Goal: Transaction & Acquisition: Purchase product/service

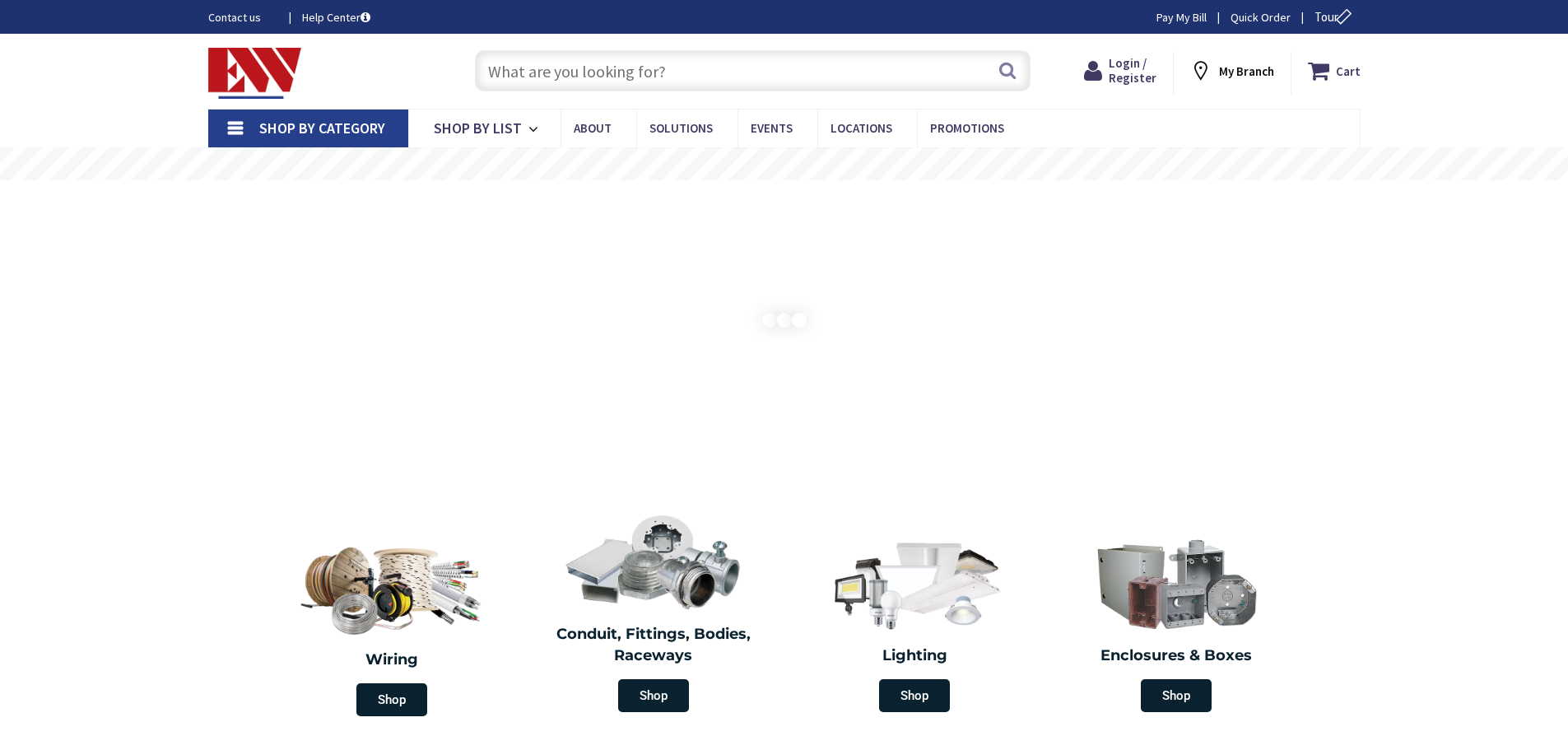
click at [696, 71] on input "text" at bounding box center [752, 71] width 555 height 41
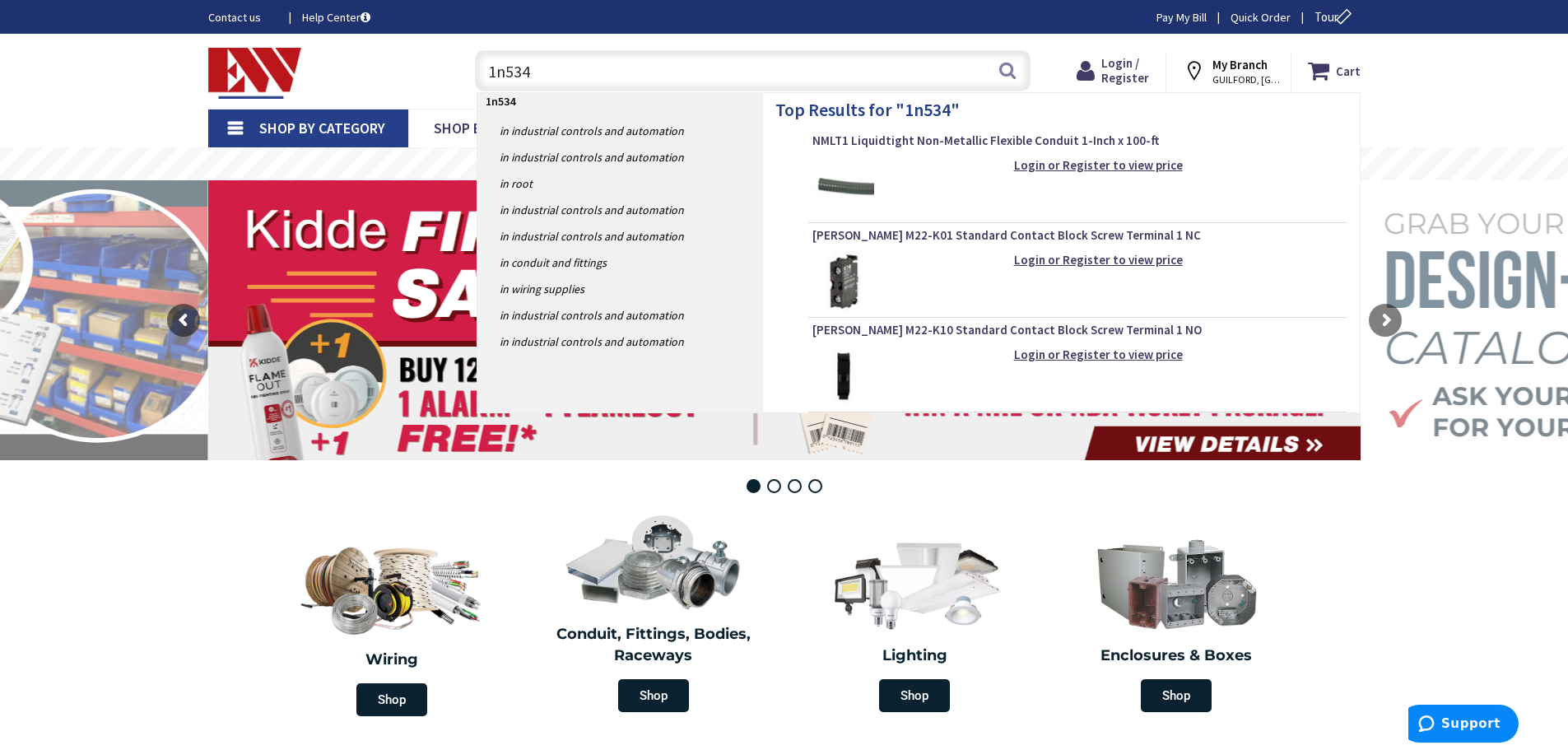
type input "1n5341"
